Goal: Task Accomplishment & Management: Use online tool/utility

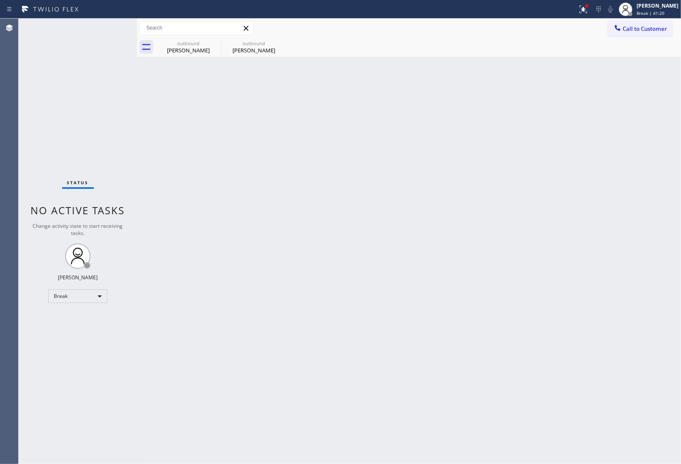
click at [273, 327] on div "Back to Dashboard Change Sender ID Customers Technicians Select a contact Outbo…" at bounding box center [409, 242] width 544 height 446
click at [594, 36] on div "Call to Customer Outbound call Location Repair Twist of [US_STATE] Your caller …" at bounding box center [409, 28] width 544 height 19
click at [639, 11] on span "Break | 42:02" at bounding box center [651, 13] width 28 height 6
click at [641, 50] on button "Unavailable" at bounding box center [639, 55] width 85 height 11
drag, startPoint x: 563, startPoint y: 92, endPoint x: 676, endPoint y: 69, distance: 116.1
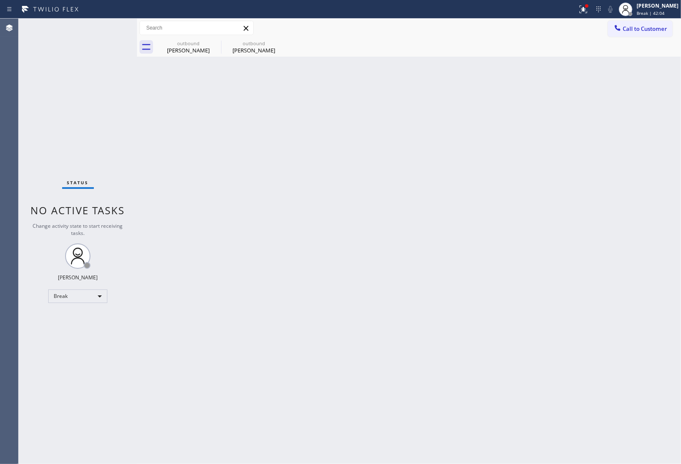
click at [572, 91] on div "Back to Dashboard Change Sender ID Customers Technicians Select a contact Outbo…" at bounding box center [409, 242] width 544 height 446
click at [653, 28] on span "Call to Customer" at bounding box center [645, 29] width 44 height 8
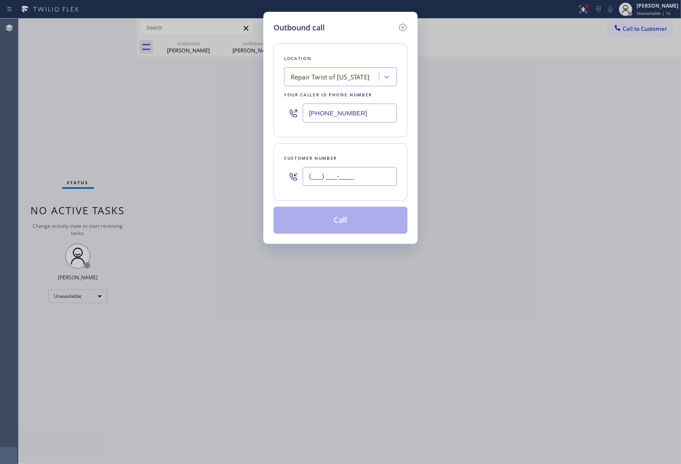
click at [347, 177] on input "(___) ___-____" at bounding box center [350, 176] width 94 height 19
paste input "718) 844-0995"
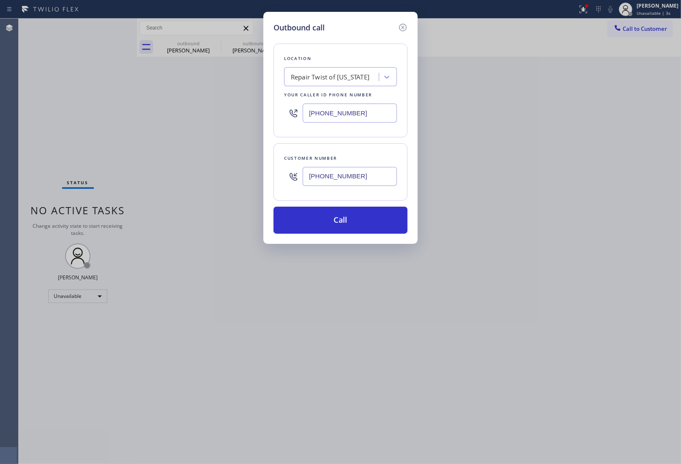
type input "[PHONE_NUMBER]"
drag, startPoint x: 618, startPoint y: 86, endPoint x: 324, endPoint y: 106, distance: 294.1
click at [595, 92] on div "Outbound call Location Repair Twist of [US_STATE] Your caller id phone number […" at bounding box center [340, 232] width 681 height 464
click at [333, 75] on div "Repair Twist of [US_STATE]" at bounding box center [330, 77] width 79 height 10
paste input "Local Results Appliance Repair SB"
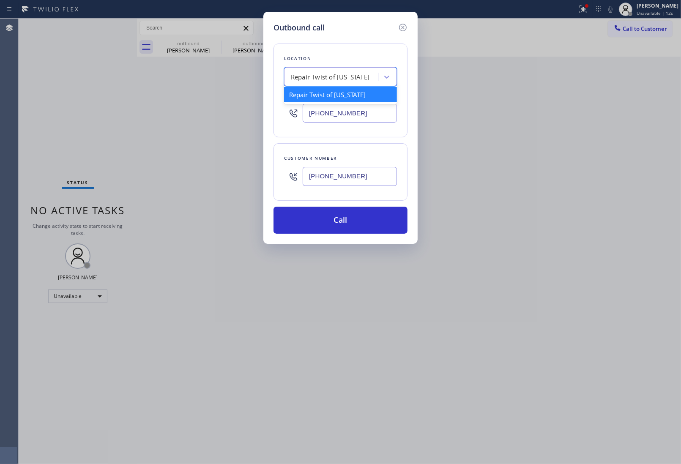
type input "Local Results Appliance Repair SB"
drag, startPoint x: 338, startPoint y: 99, endPoint x: 362, endPoint y: 162, distance: 66.7
click at [340, 100] on div "4B1.Result Calls Local Results Appliance Repair SB" at bounding box center [340, 99] width 113 height 24
type input "[PHONE_NUMBER]"
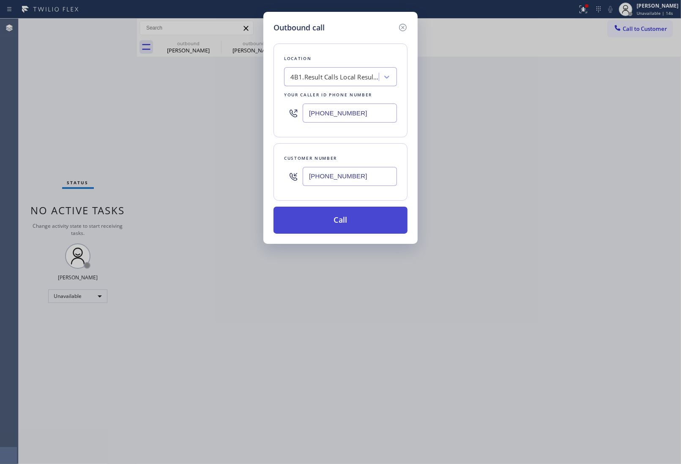
click at [361, 224] on button "Call" at bounding box center [341, 220] width 134 height 27
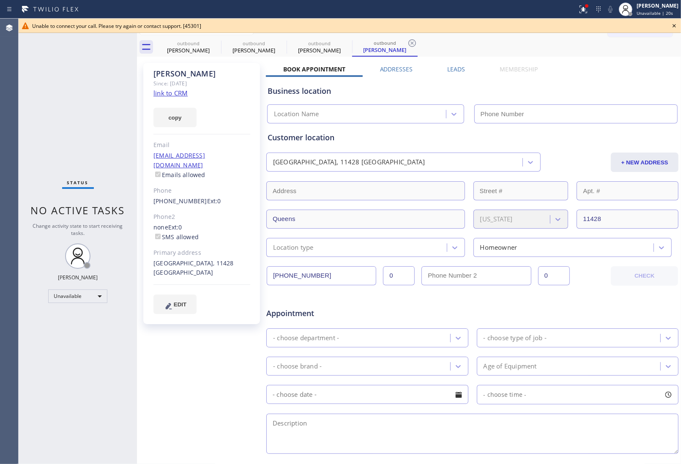
type input "[PHONE_NUMBER]"
click at [671, 26] on icon at bounding box center [674, 26] width 10 height 10
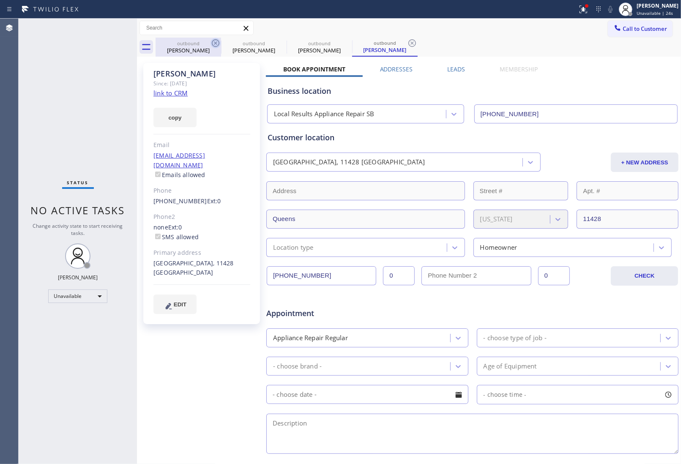
click at [215, 38] on icon at bounding box center [216, 43] width 10 height 10
type input "[PHONE_NUMBER]"
click at [215, 38] on icon at bounding box center [216, 43] width 10 height 10
click at [0, 0] on icon at bounding box center [0, 0] width 0 height 0
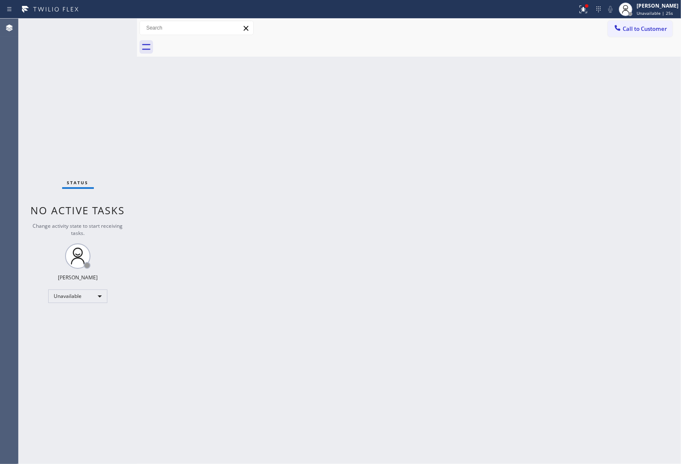
click at [215, 38] on div at bounding box center [419, 47] width 526 height 19
click at [629, 21] on button "Call to Customer" at bounding box center [640, 29] width 65 height 16
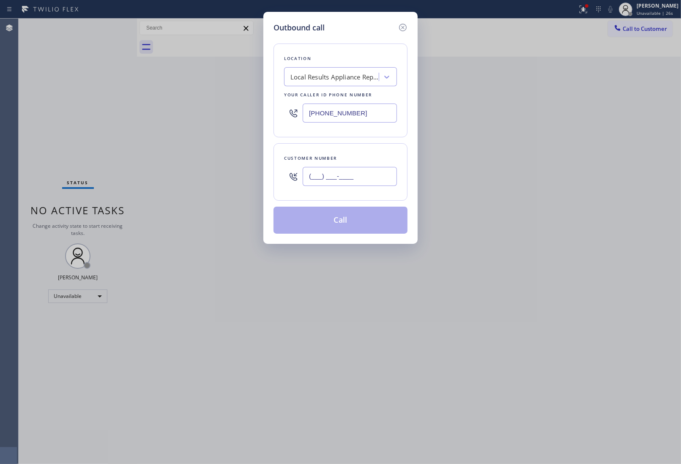
drag, startPoint x: 352, startPoint y: 170, endPoint x: 358, endPoint y: 169, distance: 5.6
click at [352, 170] on input "(___) ___-____" at bounding box center [350, 176] width 94 height 19
paste input "text"
type input "(___) ___-____"
click at [597, 95] on div "Outbound call Location Local Results Appliance Repair SB Your caller id phone n…" at bounding box center [340, 232] width 681 height 464
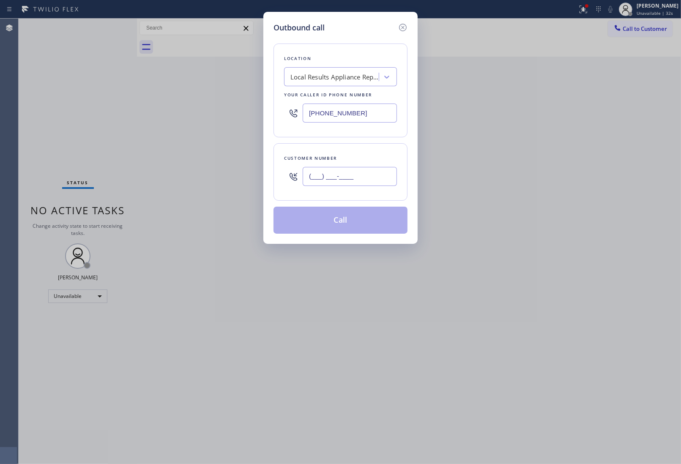
click at [339, 168] on input "(___) ___-____" at bounding box center [350, 176] width 94 height 19
paste input "805) 403-5903"
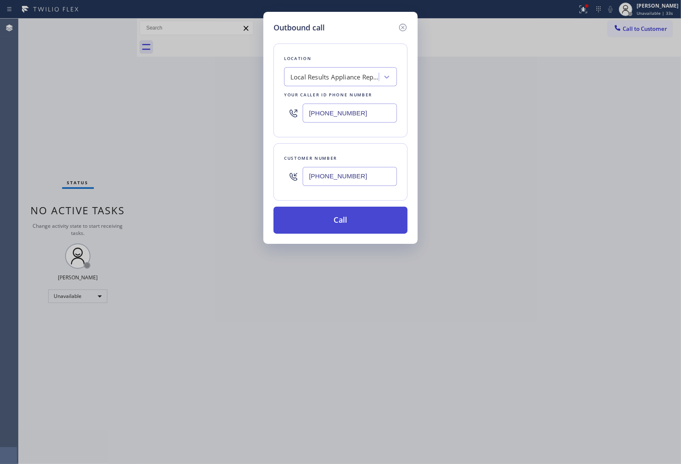
type input "[PHONE_NUMBER]"
click at [326, 216] on button "Call" at bounding box center [341, 220] width 134 height 27
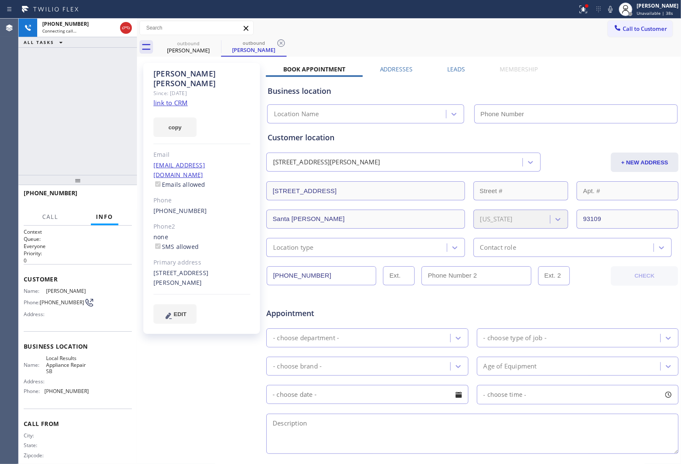
type input "[PHONE_NUMBER]"
click at [178, 99] on link "link to CRM" at bounding box center [170, 103] width 34 height 8
drag, startPoint x: 253, startPoint y: 153, endPoint x: 154, endPoint y: 155, distance: 98.5
click at [154, 155] on div "[PERSON_NAME] Since: [DATE] link to CRM copy Email [EMAIL_ADDRESS][DOMAIN_NAME]…" at bounding box center [201, 198] width 117 height 271
copy link "[EMAIL_ADDRESS][DOMAIN_NAME]"
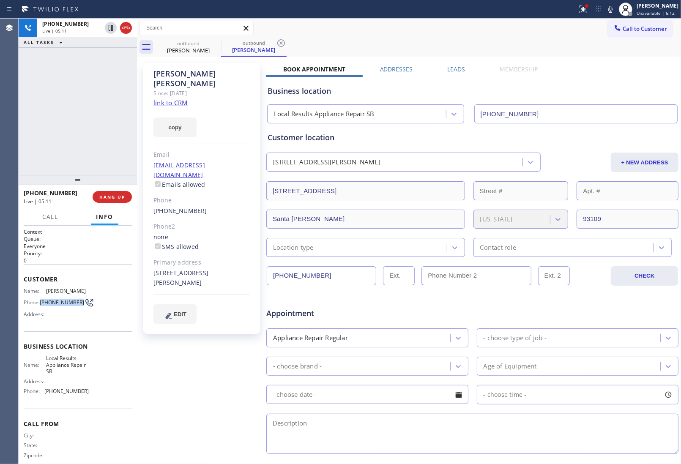
drag, startPoint x: 58, startPoint y: 308, endPoint x: 41, endPoint y: 297, distance: 20.2
click at [41, 299] on span "[PHONE_NUMBER]" at bounding box center [62, 302] width 44 height 6
copy span "[PHONE_NUMBER]"
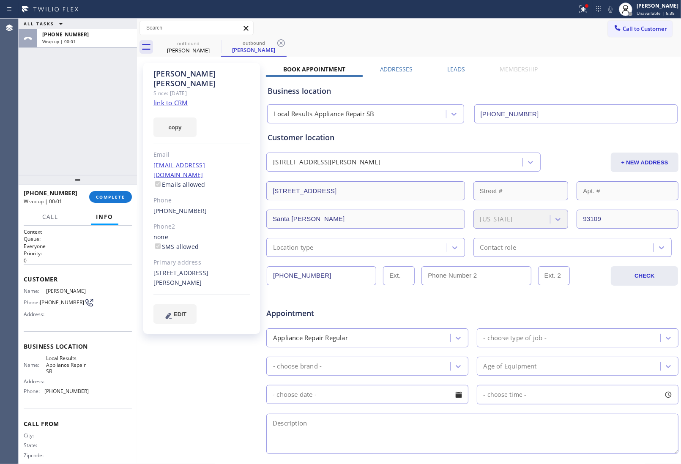
click at [251, 397] on div "[PERSON_NAME] Since: [DATE] link to CRM copy Email [EMAIL_ADDRESS][DOMAIN_NAME]…" at bounding box center [202, 333] width 127 height 548
drag, startPoint x: 614, startPoint y: 73, endPoint x: 459, endPoint y: 46, distance: 158.0
click at [608, 68] on div "Book Appointment Addresses Leads Membership Business location Local Results App…" at bounding box center [472, 336] width 413 height 542
drag, startPoint x: 643, startPoint y: 31, endPoint x: 622, endPoint y: 41, distance: 23.7
click at [642, 31] on span "Call to Customer" at bounding box center [645, 29] width 44 height 8
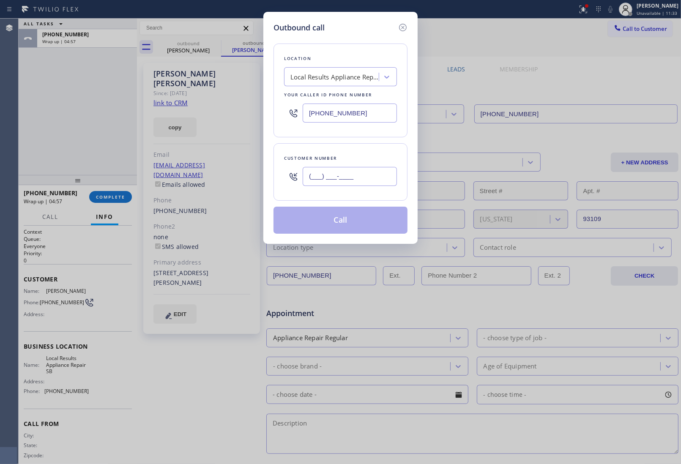
click at [369, 169] on input "(___) ___-____" at bounding box center [350, 176] width 94 height 19
paste input "805) 403-5903"
type input "[PHONE_NUMBER]"
click at [359, 224] on button "Call" at bounding box center [341, 220] width 134 height 27
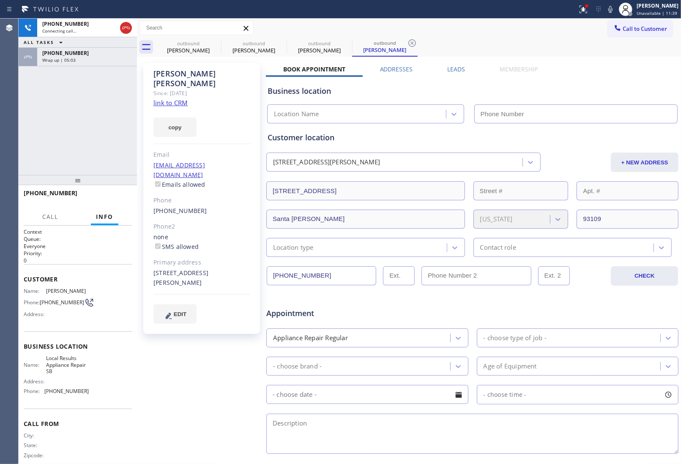
type input "[PHONE_NUMBER]"
click at [595, 109] on input "[PHONE_NUMBER]" at bounding box center [576, 113] width 204 height 19
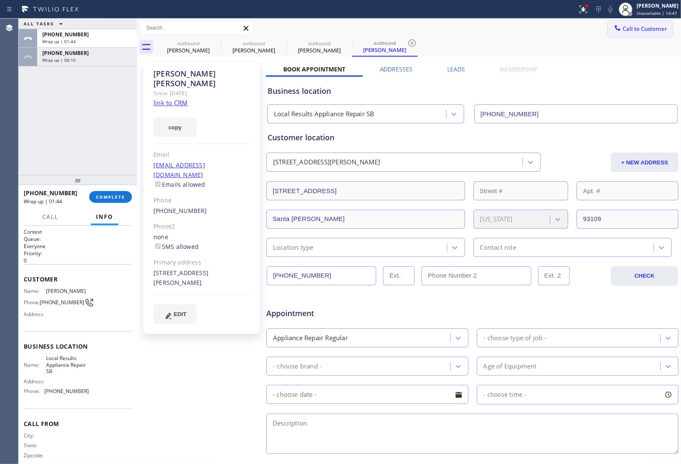
click at [643, 33] on button "Call to Customer" at bounding box center [640, 29] width 65 height 16
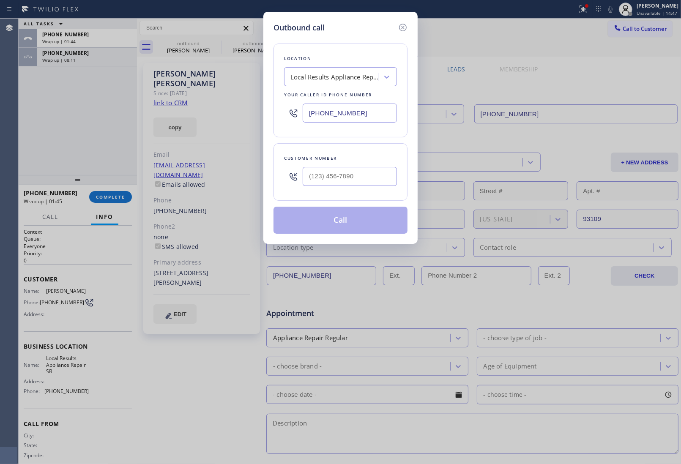
click at [345, 115] on input "[PHONE_NUMBER]" at bounding box center [350, 113] width 94 height 19
paste input "55) 731-4952"
type input "[PHONE_NUMBER]"
click at [335, 182] on input "(___) ___-____" at bounding box center [350, 176] width 94 height 19
paste input "855) 731-4952"
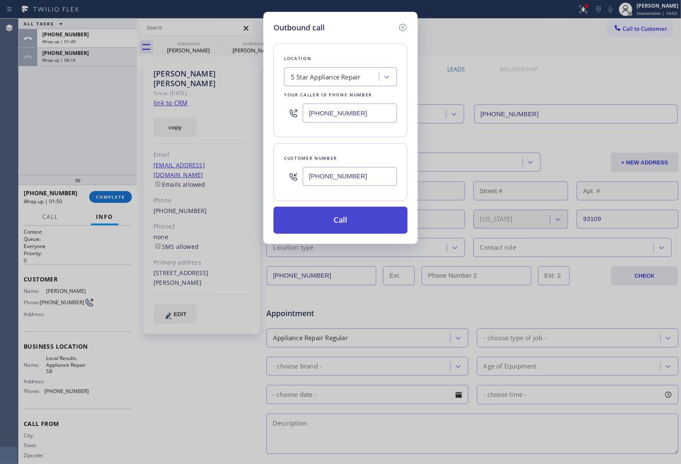
type input "[PHONE_NUMBER]"
click at [337, 222] on button "Call" at bounding box center [341, 220] width 134 height 27
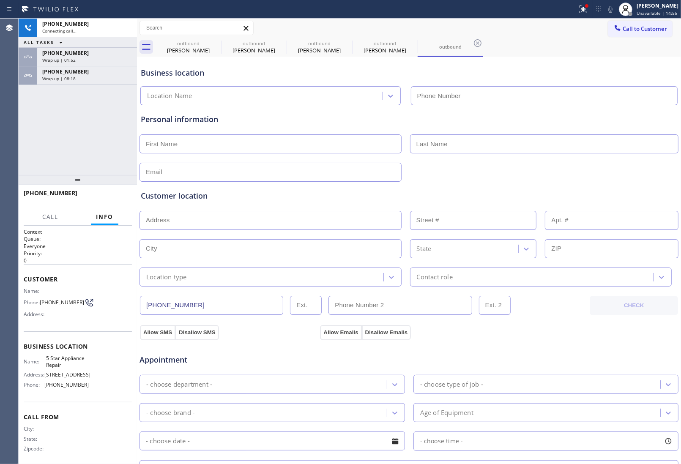
type input "[PHONE_NUMBER]"
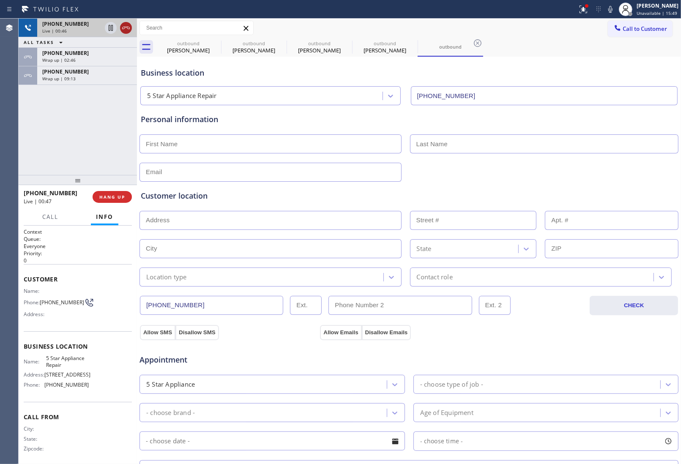
click at [122, 30] on icon at bounding box center [126, 28] width 10 height 10
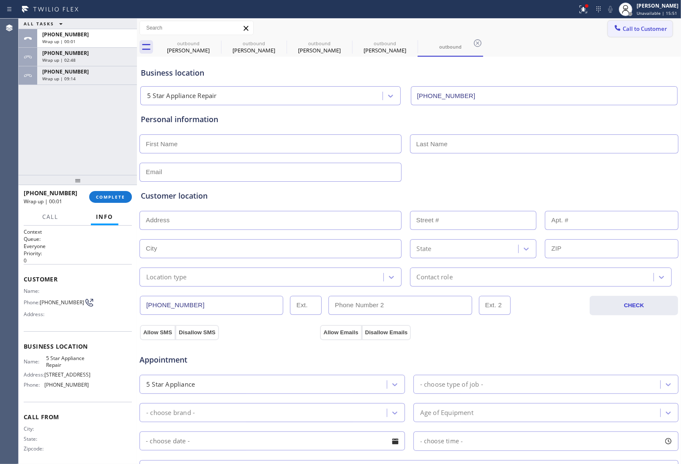
click at [623, 31] on span "Call to Customer" at bounding box center [645, 29] width 44 height 8
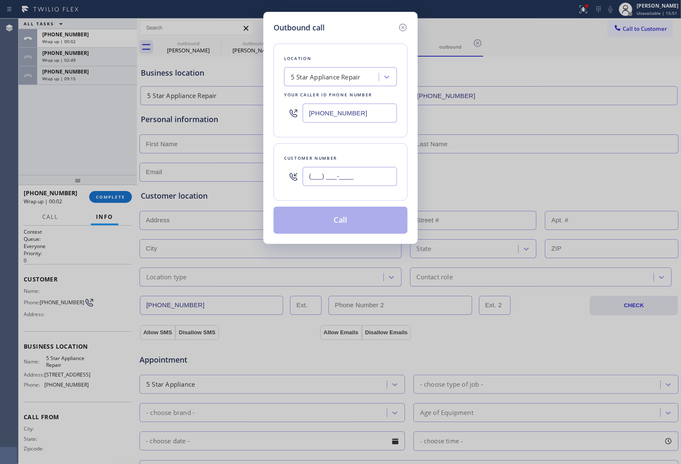
drag, startPoint x: 375, startPoint y: 174, endPoint x: 371, endPoint y: 185, distance: 11.2
click at [374, 175] on input "(___) ___-____" at bounding box center [350, 176] width 94 height 19
paste input "855) 731-4952"
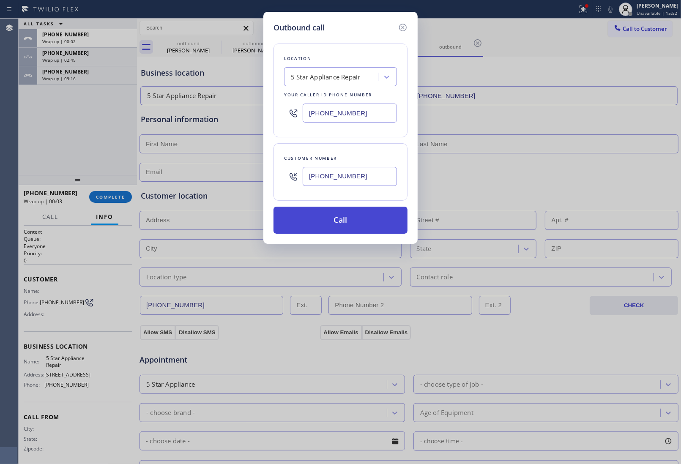
type input "[PHONE_NUMBER]"
click at [355, 227] on button "Call" at bounding box center [341, 220] width 134 height 27
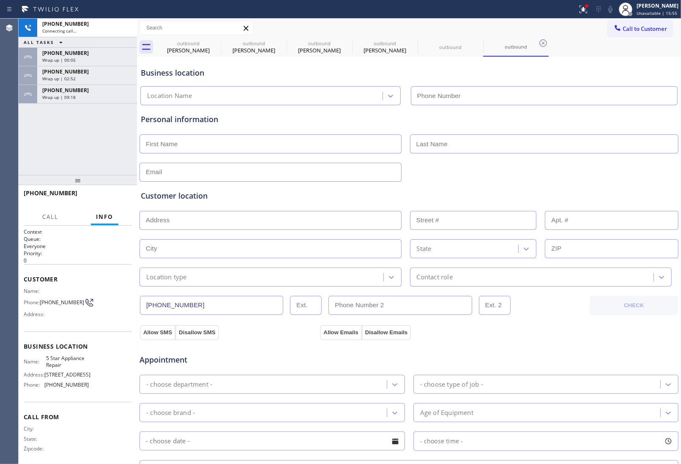
type input "[PHONE_NUMBER]"
click at [586, 67] on div "Business location" at bounding box center [409, 72] width 537 height 11
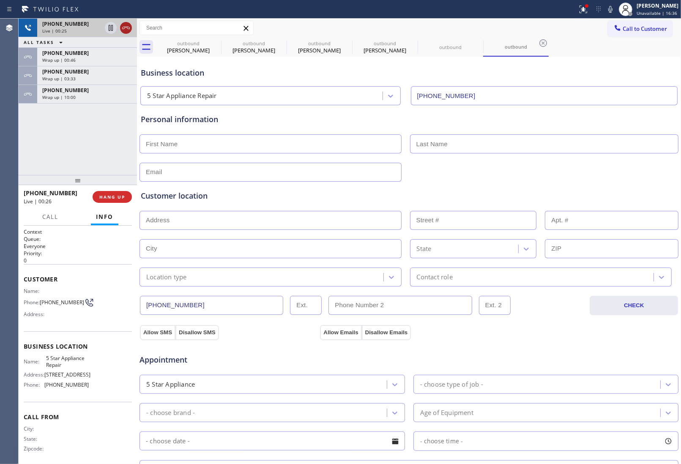
click at [127, 27] on icon at bounding box center [126, 28] width 10 height 10
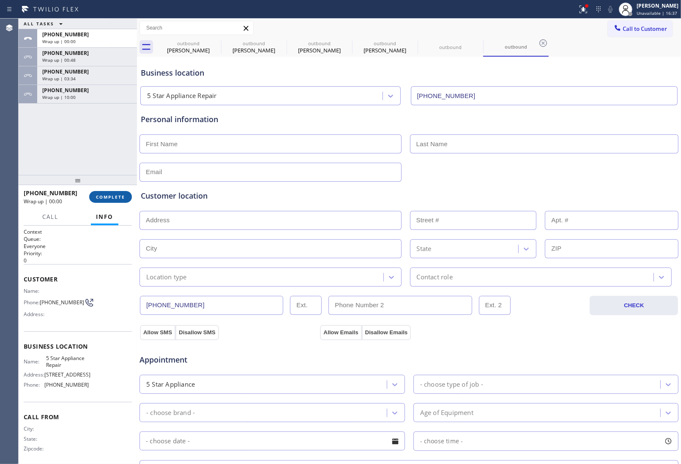
click at [118, 199] on span "COMPLETE" at bounding box center [110, 197] width 29 height 6
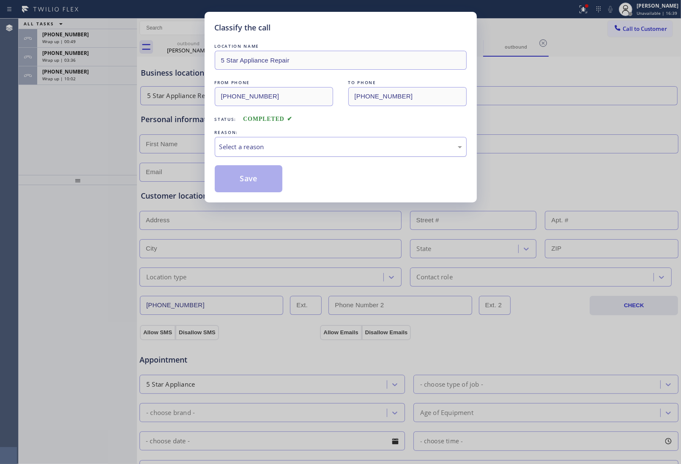
click at [248, 140] on div "Select a reason" at bounding box center [341, 147] width 252 height 20
click at [256, 176] on button "Save" at bounding box center [249, 178] width 68 height 27
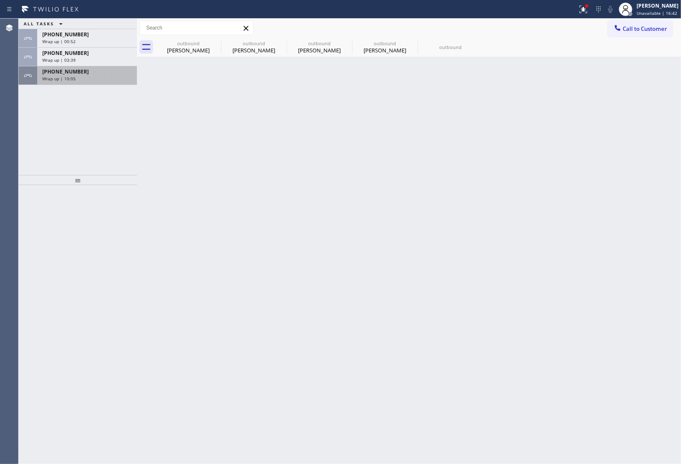
click at [79, 85] on div "ALL TASKS ALL TASKS ACTIVE TASKS TASKS IN WRAP UP [PHONE_NUMBER] Wrap up | 00:5…" at bounding box center [78, 97] width 118 height 156
click at [77, 81] on div "Wrap up | 10:06" at bounding box center [87, 79] width 90 height 6
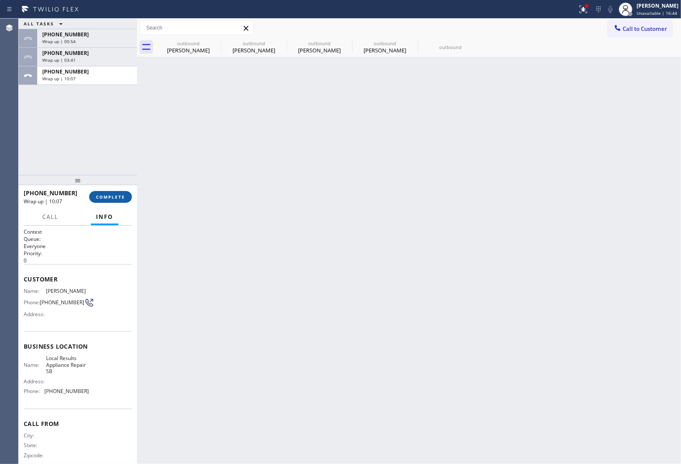
click at [106, 197] on span "COMPLETE" at bounding box center [110, 197] width 29 height 6
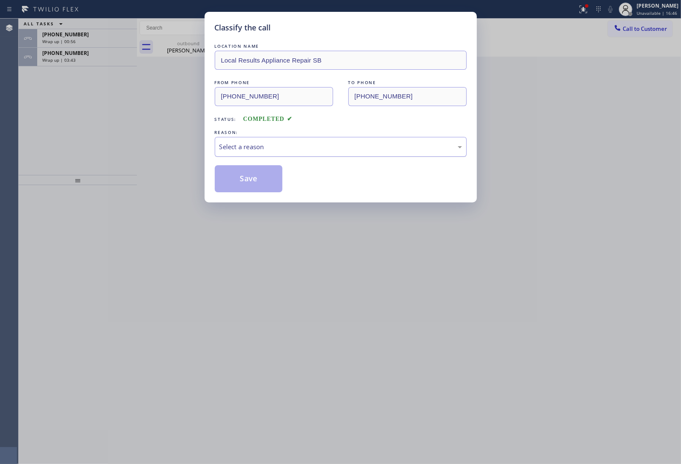
click at [244, 143] on div "Select a reason" at bounding box center [340, 147] width 243 height 10
click at [246, 183] on button "Save" at bounding box center [249, 178] width 68 height 27
type input "[PHONE_NUMBER]"
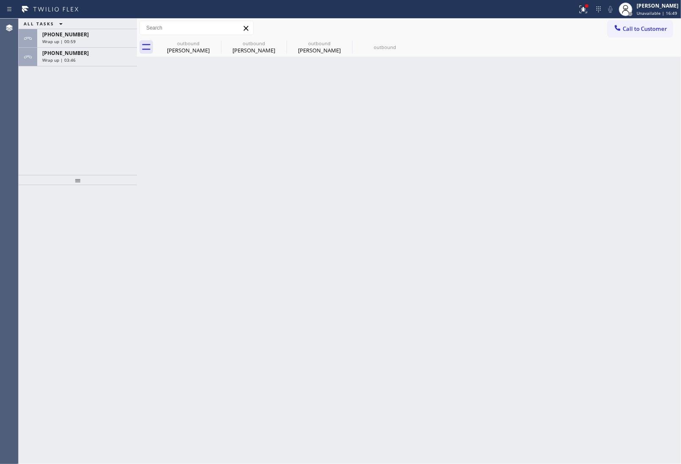
click at [60, 60] on span "Wrap up | 03:46" at bounding box center [58, 60] width 33 height 6
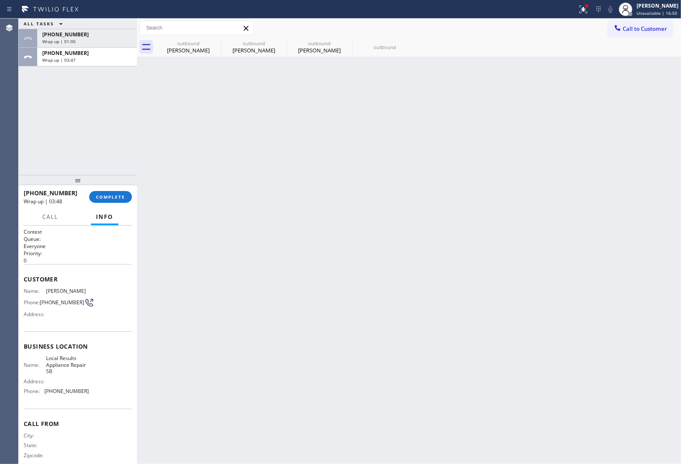
click at [107, 187] on div "[PHONE_NUMBER] Wrap up | 03:48 COMPLETE" at bounding box center [78, 197] width 108 height 22
click at [108, 194] on span "COMPLETE" at bounding box center [110, 197] width 29 height 6
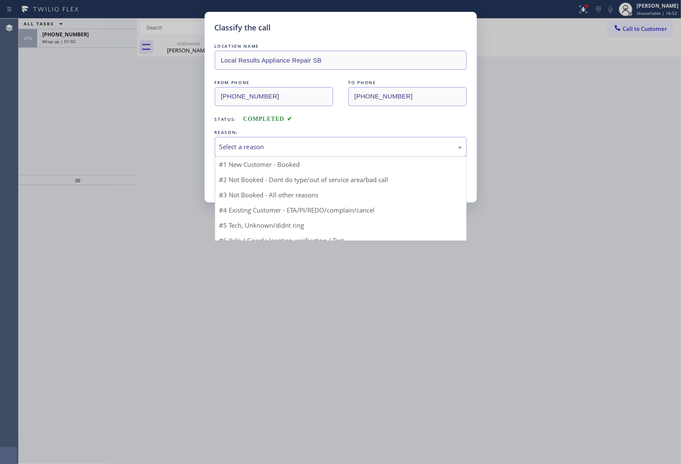
click at [253, 152] on div "Select a reason" at bounding box center [341, 147] width 252 height 20
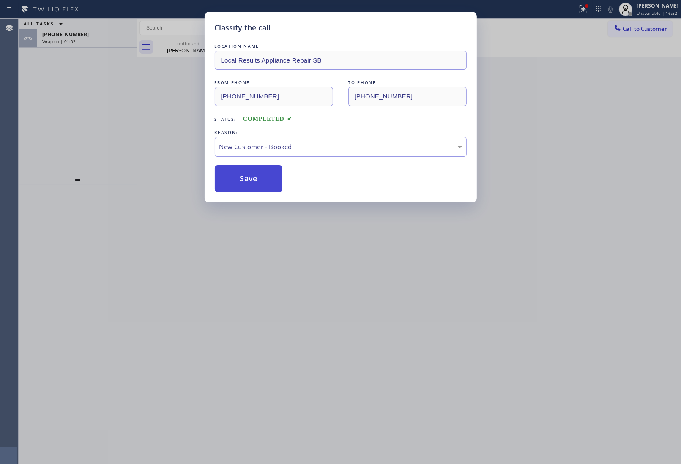
click at [238, 181] on button "Save" at bounding box center [249, 178] width 68 height 27
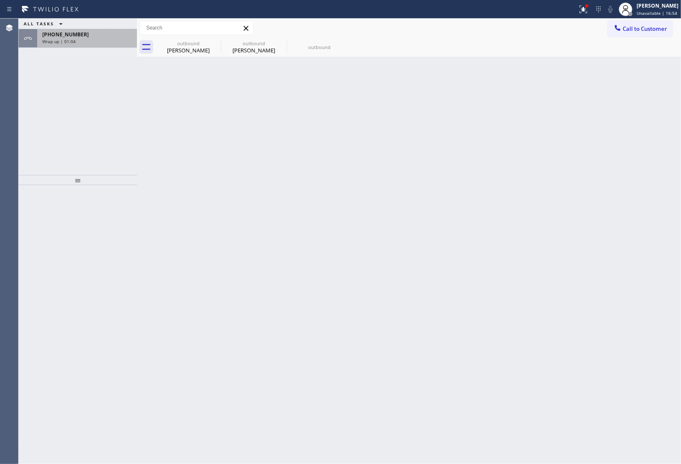
click at [69, 44] on span "Wrap up | 01:04" at bounding box center [58, 41] width 33 height 6
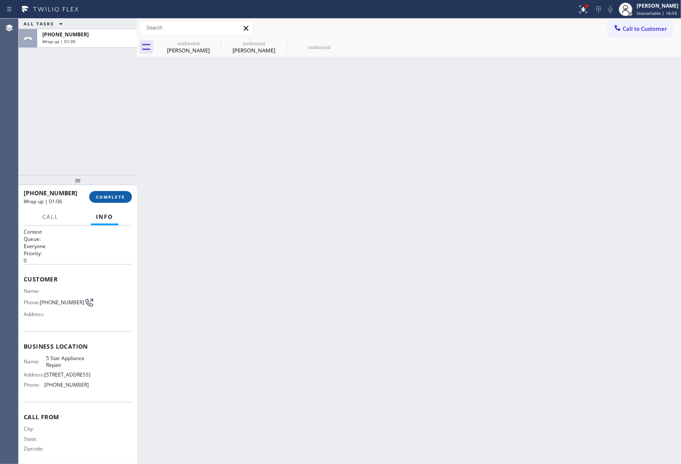
click at [103, 194] on span "COMPLETE" at bounding box center [110, 197] width 29 height 6
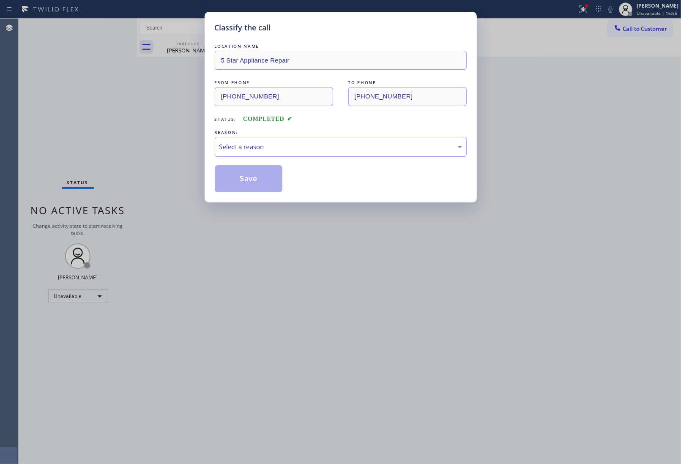
click at [280, 151] on div "Select a reason" at bounding box center [340, 147] width 243 height 10
click at [263, 184] on button "Save" at bounding box center [249, 178] width 68 height 27
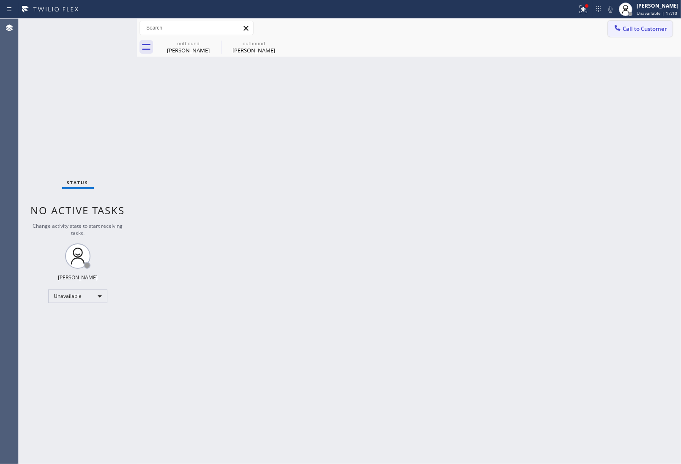
click at [635, 27] on span "Call to Customer" at bounding box center [645, 29] width 44 height 8
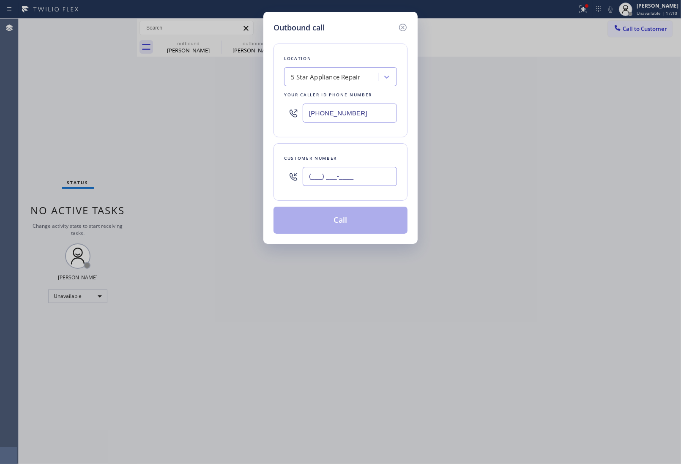
click at [366, 184] on input "(___) ___-____" at bounding box center [350, 176] width 94 height 19
paste input "855) 731-4952"
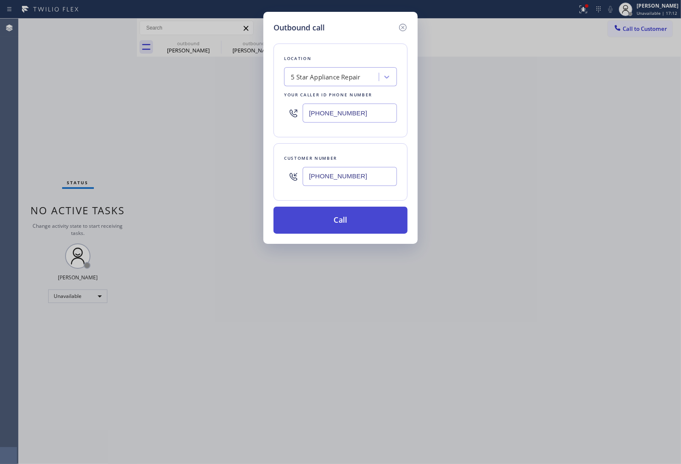
type input "[PHONE_NUMBER]"
click at [356, 225] on button "Call" at bounding box center [341, 220] width 134 height 27
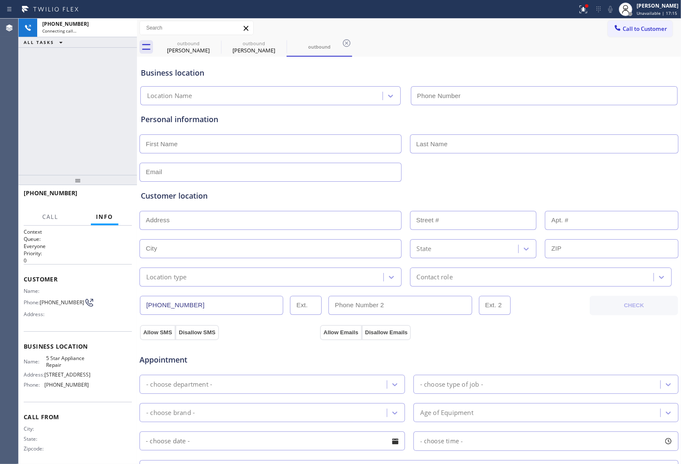
type input "[PHONE_NUMBER]"
click at [637, 183] on div "Customer location >> ADD NEW ADDRESS << + NEW ADDRESS State Location type Conta…" at bounding box center [409, 234] width 540 height 105
click at [109, 193] on button "HANG UP" at bounding box center [112, 197] width 39 height 12
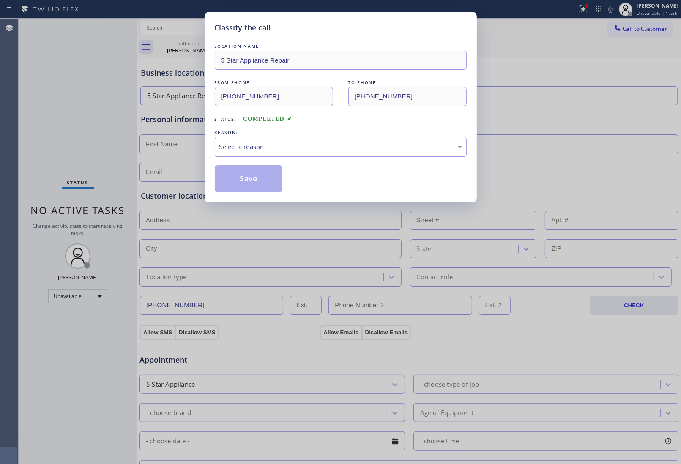
drag, startPoint x: 223, startPoint y: 142, endPoint x: 234, endPoint y: 156, distance: 16.8
click at [225, 144] on div "Select a reason" at bounding box center [340, 147] width 243 height 10
click at [250, 185] on button "Save" at bounding box center [249, 178] width 68 height 27
click at [215, 165] on button "Save" at bounding box center [249, 178] width 68 height 27
type input "[PHONE_NUMBER]"
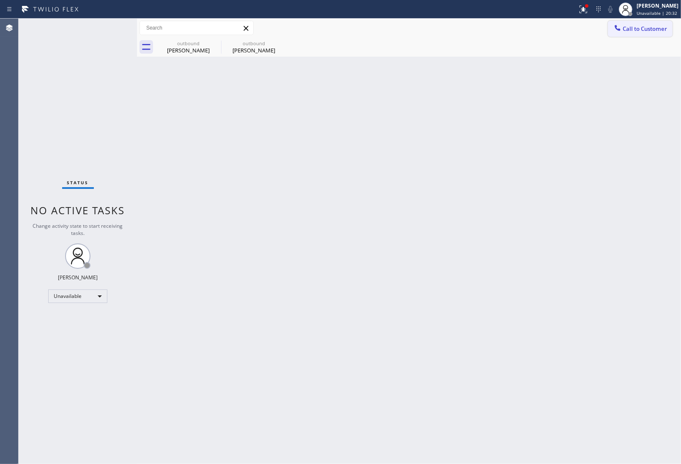
click at [635, 33] on button "Call to Customer" at bounding box center [640, 29] width 65 height 16
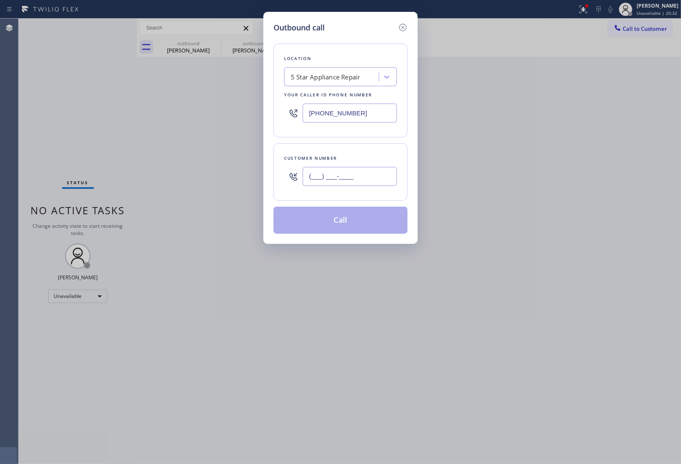
click at [358, 186] on input "(___) ___-____" at bounding box center [350, 176] width 94 height 19
paste input "909) 244-8587"
type input "[PHONE_NUMBER]"
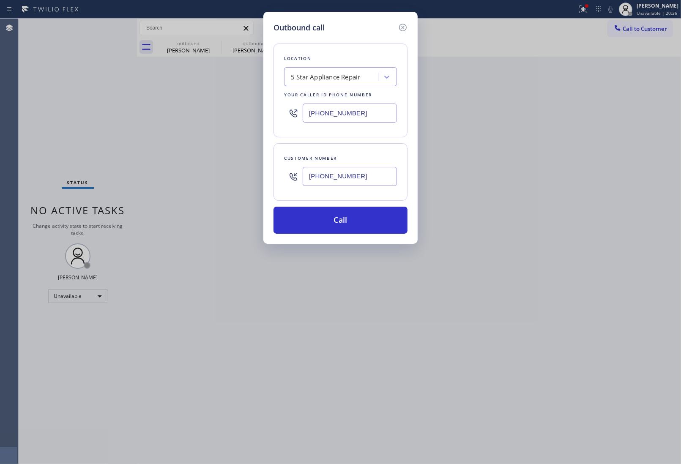
click at [354, 111] on input "[PHONE_NUMBER]" at bounding box center [350, 113] width 94 height 19
paste input "909) 572-8"
type input "[PHONE_NUMBER]"
click at [364, 222] on button "Call" at bounding box center [341, 220] width 134 height 27
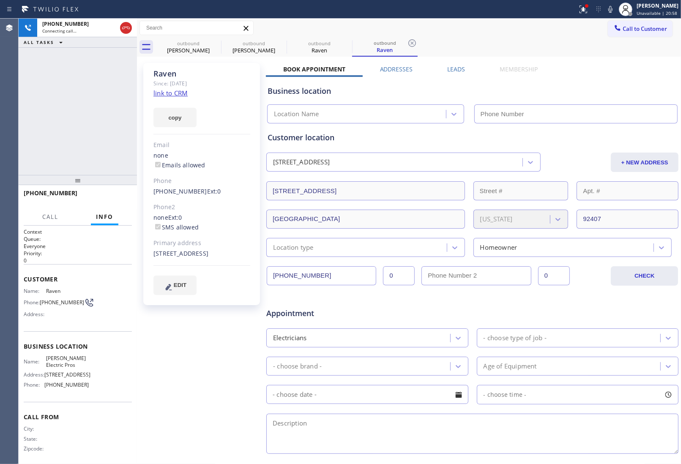
type input "[PHONE_NUMBER]"
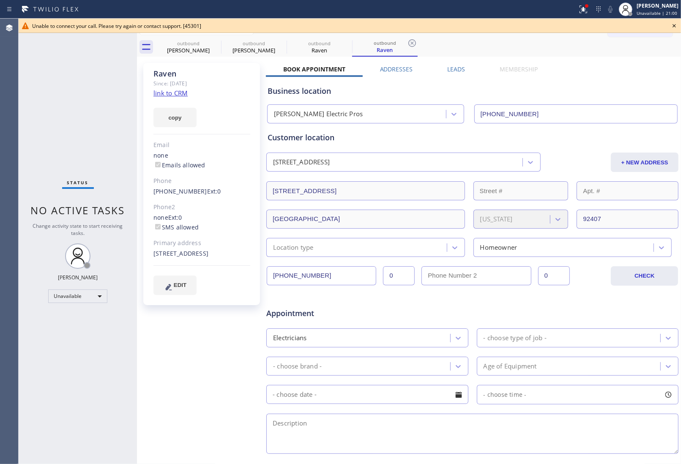
click at [193, 189] on link "[PHONE_NUMBER]" at bounding box center [180, 191] width 54 height 8
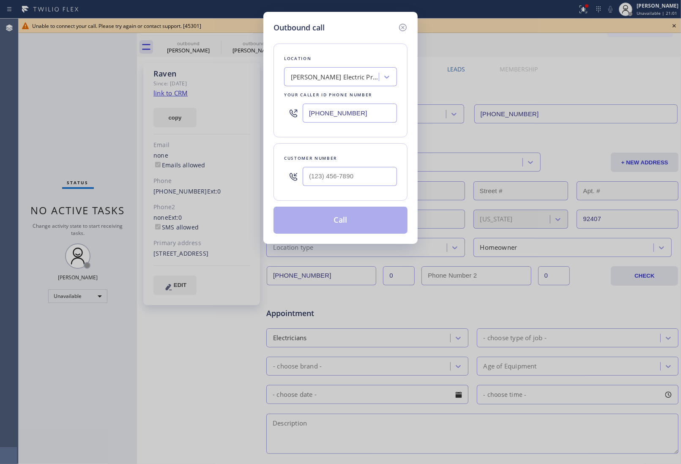
type input "[PHONE_NUMBER]"
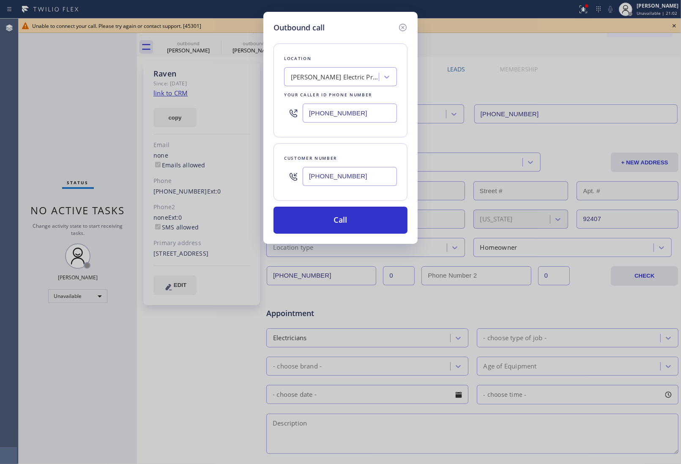
click at [362, 174] on input "[PHONE_NUMBER]" at bounding box center [350, 176] width 94 height 19
click at [361, 221] on button "Call" at bounding box center [341, 220] width 134 height 27
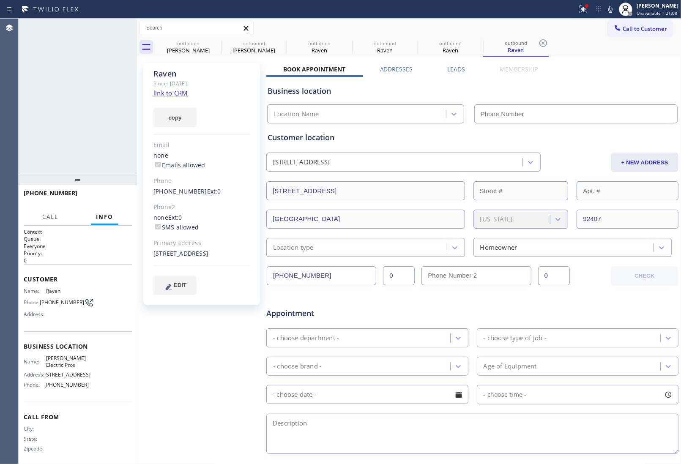
type input "[PHONE_NUMBER]"
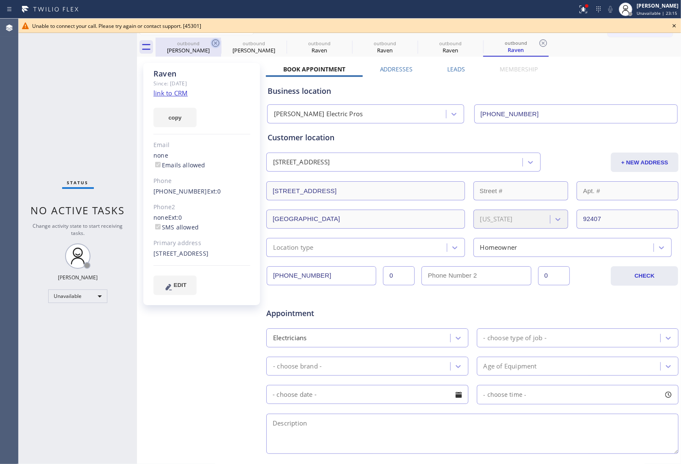
click at [216, 41] on icon at bounding box center [216, 43] width 10 height 10
click at [0, 0] on icon at bounding box center [0, 0] width 0 height 0
click at [407, 41] on icon at bounding box center [412, 43] width 10 height 10
click at [0, 0] on icon at bounding box center [0, 0] width 0 height 0
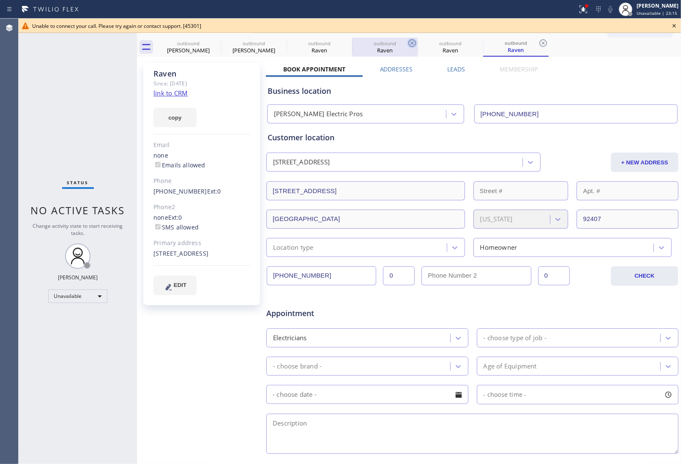
click at [538, 41] on icon at bounding box center [543, 43] width 10 height 10
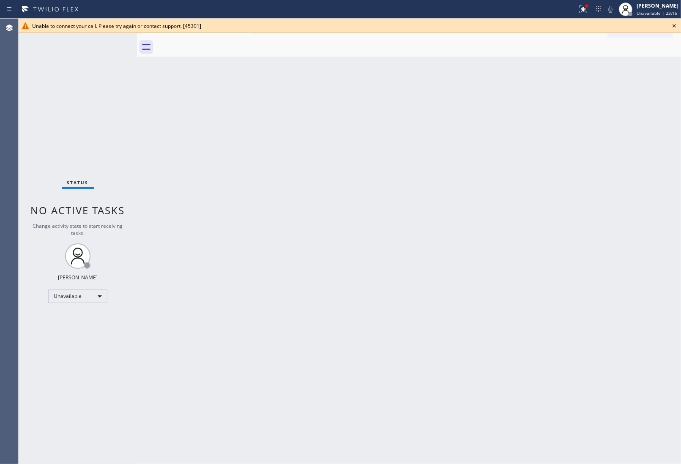
click at [216, 41] on div at bounding box center [419, 47] width 526 height 19
click at [674, 28] on icon at bounding box center [674, 26] width 10 height 10
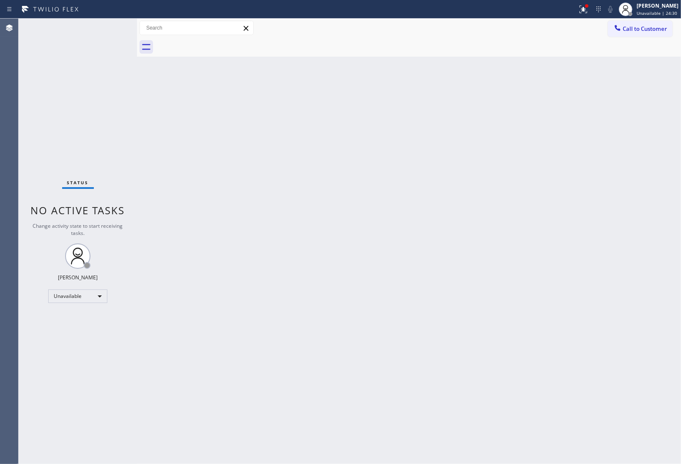
click at [633, 284] on div "Back to Dashboard Change Sender ID Customers Technicians Select a contact Outbo…" at bounding box center [409, 242] width 544 height 446
click at [639, 333] on div "Back to Dashboard Change Sender ID Customers Technicians Select a contact Outbo…" at bounding box center [409, 242] width 544 height 446
click at [618, 301] on div "Back to Dashboard Change Sender ID Customers Technicians Select a contact Outbo…" at bounding box center [409, 242] width 544 height 446
click at [620, 204] on div "Back to Dashboard Change Sender ID Customers Technicians Select a contact Outbo…" at bounding box center [409, 242] width 544 height 446
click at [622, 231] on div "Back to Dashboard Change Sender ID Customers Technicians Select a contact Outbo…" at bounding box center [409, 242] width 544 height 446
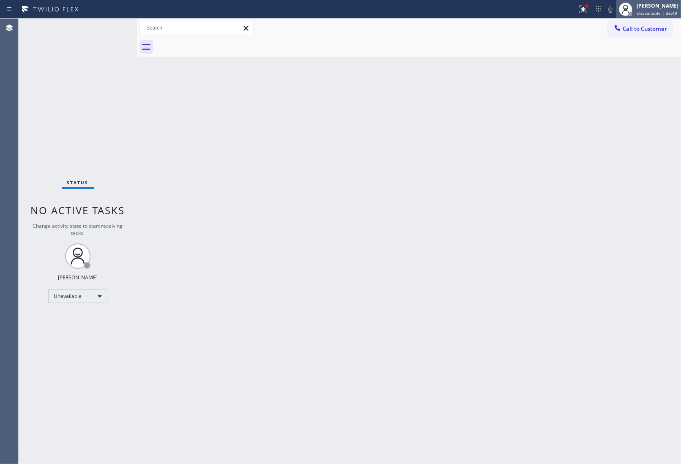
click at [665, 5] on div "[PERSON_NAME]" at bounding box center [658, 5] width 42 height 7
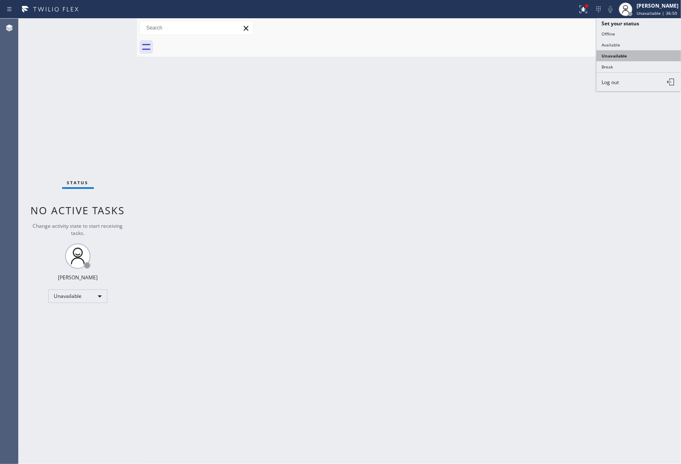
click at [624, 59] on button "Unavailable" at bounding box center [639, 55] width 85 height 11
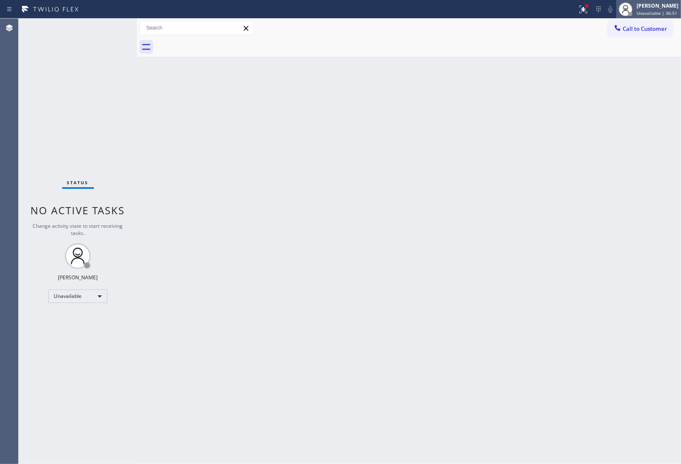
click at [653, 16] on div "[PERSON_NAME] Unavailable | 36:51" at bounding box center [648, 9] width 65 height 19
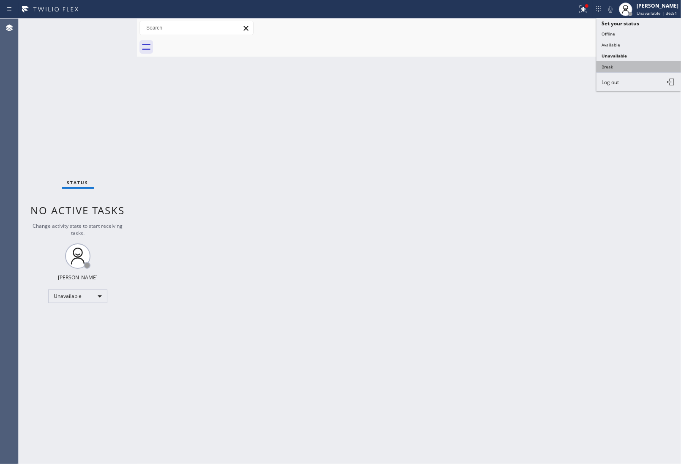
click at [626, 70] on button "Break" at bounding box center [639, 66] width 85 height 11
